Goal: Book appointment/travel/reservation

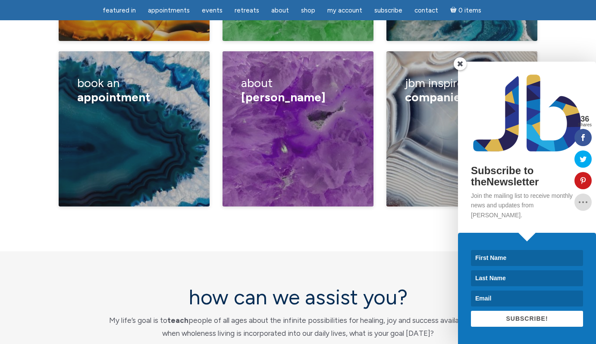
scroll to position [1547, 0]
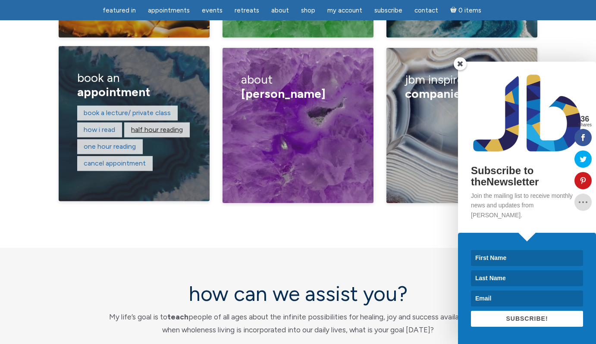
click at [145, 126] on link "Half hour reading" at bounding box center [157, 130] width 52 height 8
click at [118, 142] on link "One hour reading" at bounding box center [110, 146] width 52 height 8
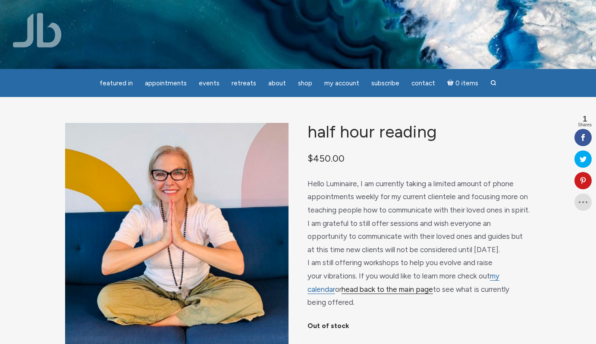
click at [343, 286] on link "head back to the main page" at bounding box center [388, 289] width 92 height 9
click at [322, 161] on bdi "$ 450.00" at bounding box center [326, 158] width 37 height 11
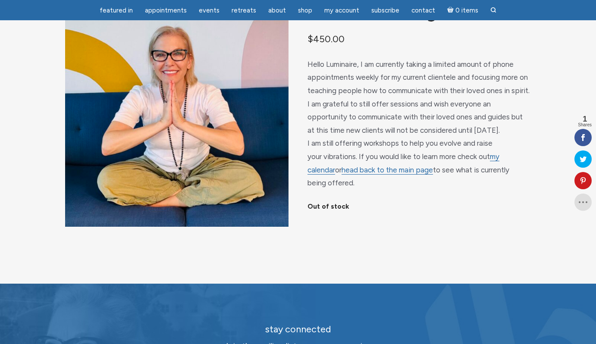
scroll to position [93, 0]
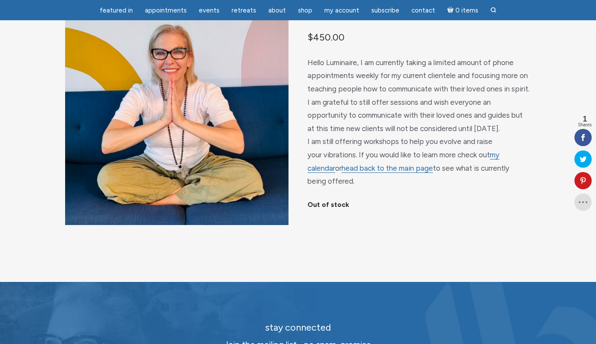
click at [329, 199] on p "Out of stock" at bounding box center [420, 205] width 224 height 13
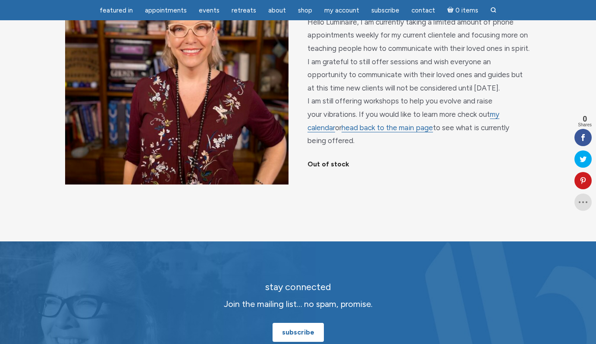
scroll to position [135, 0]
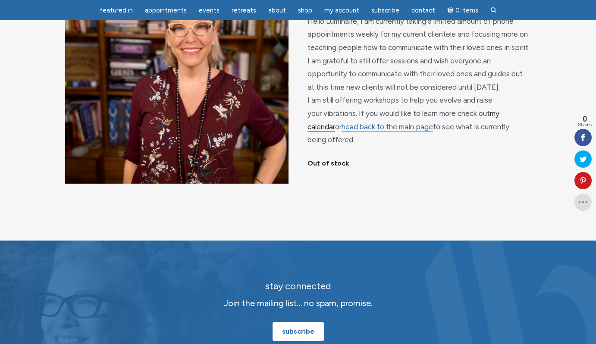
click at [497, 113] on link "my calendar" at bounding box center [404, 120] width 192 height 22
